Goal: Navigation & Orientation: Find specific page/section

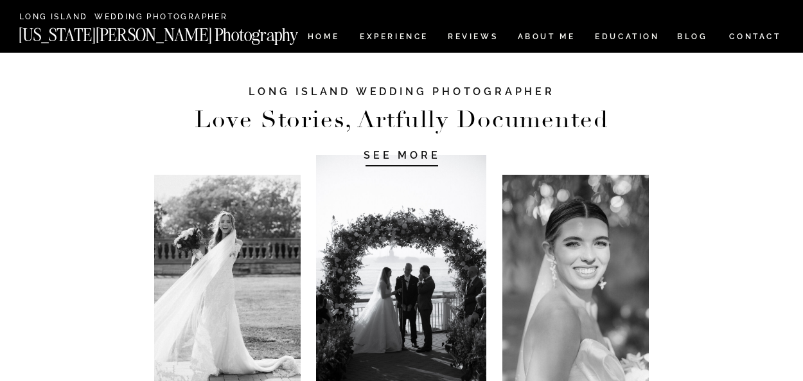
click at [384, 157] on h1 "SEE MORE" at bounding box center [402, 154] width 122 height 13
click at [402, 154] on h1 "SEE MORE" at bounding box center [402, 154] width 122 height 13
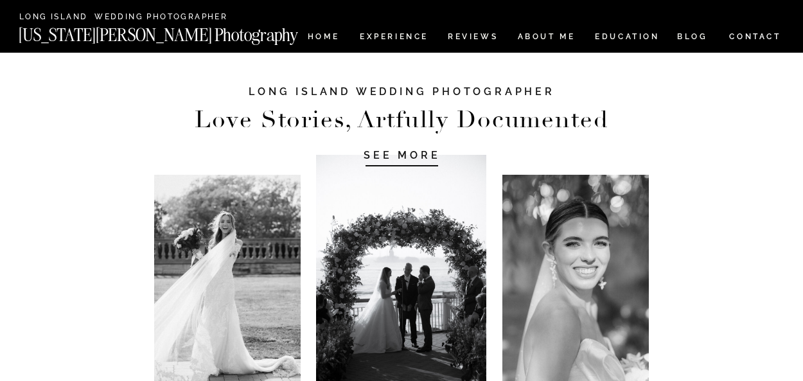
click at [317, 34] on nav "[US_STATE][PERSON_NAME] Photography" at bounding box center [180, 31] width 323 height 11
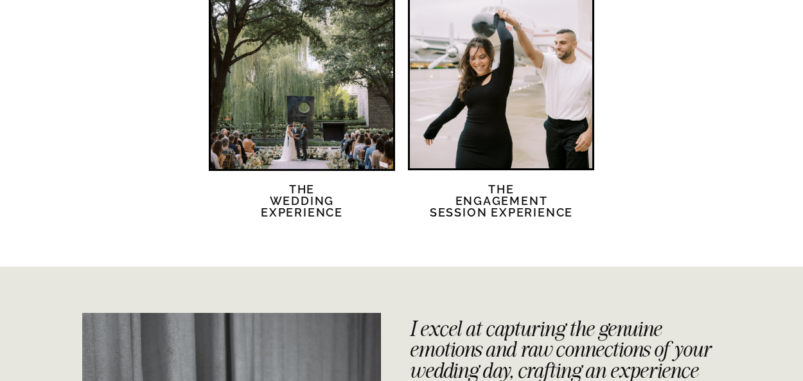
scroll to position [2688, 0]
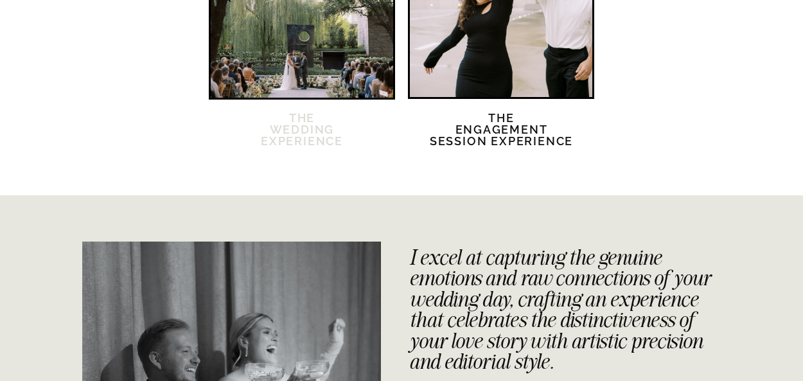
click at [299, 131] on h2 "The Wedding Experience" at bounding box center [302, 137] width 111 height 50
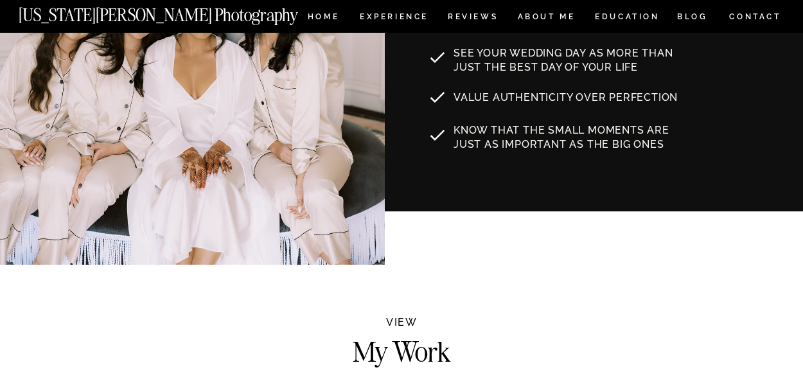
scroll to position [863, 0]
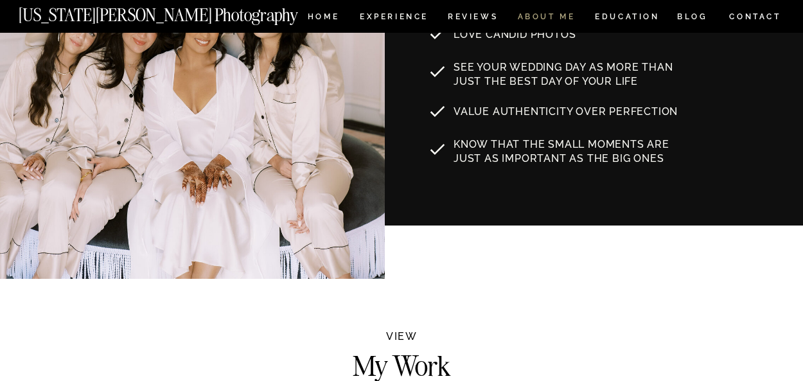
click at [543, 13] on nav "ABOUT ME" at bounding box center [546, 18] width 58 height 11
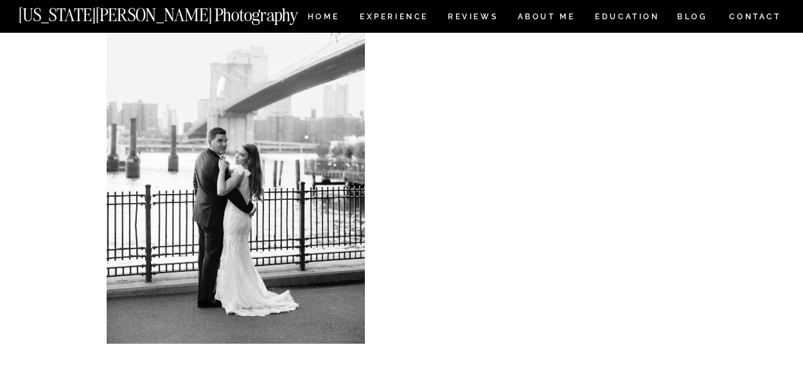
scroll to position [2596, 0]
